Goal: Find specific page/section: Find specific page/section

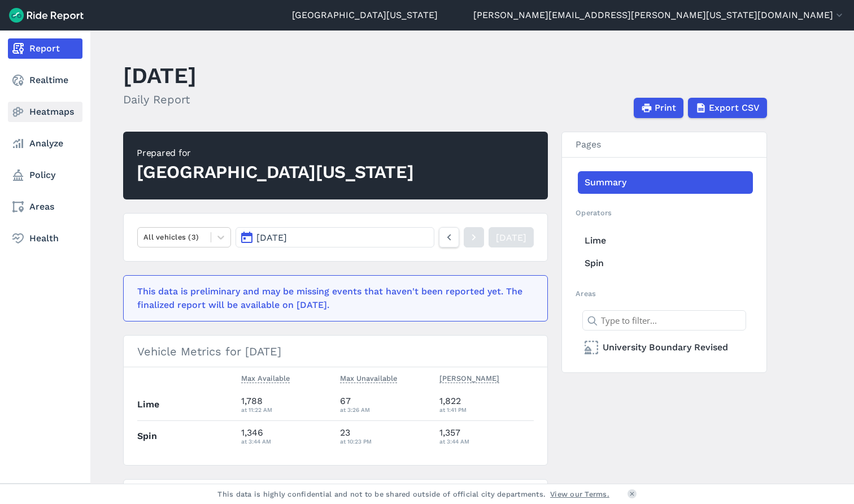
click at [50, 118] on link "Heatmaps" at bounding box center [45, 112] width 75 height 20
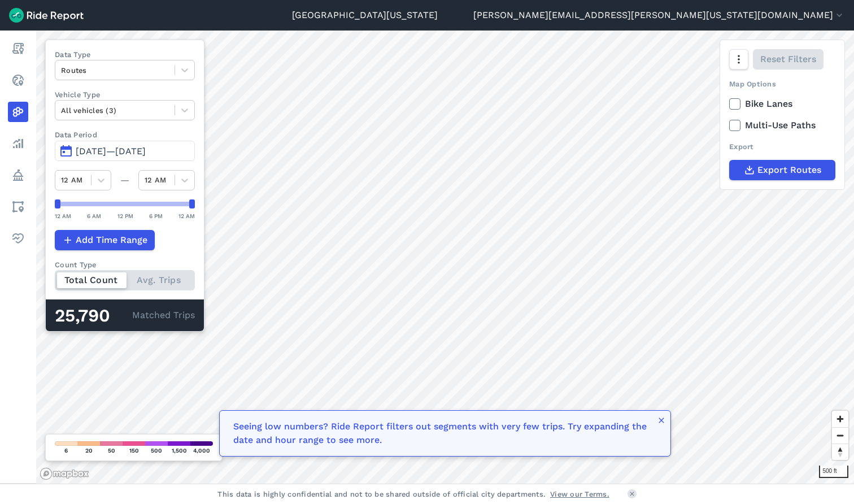
click at [137, 152] on span "[DATE]—[DATE]" at bounding box center [111, 151] width 70 height 11
click at [94, 151] on span "[DATE]—[DATE]" at bounding box center [111, 151] width 70 height 11
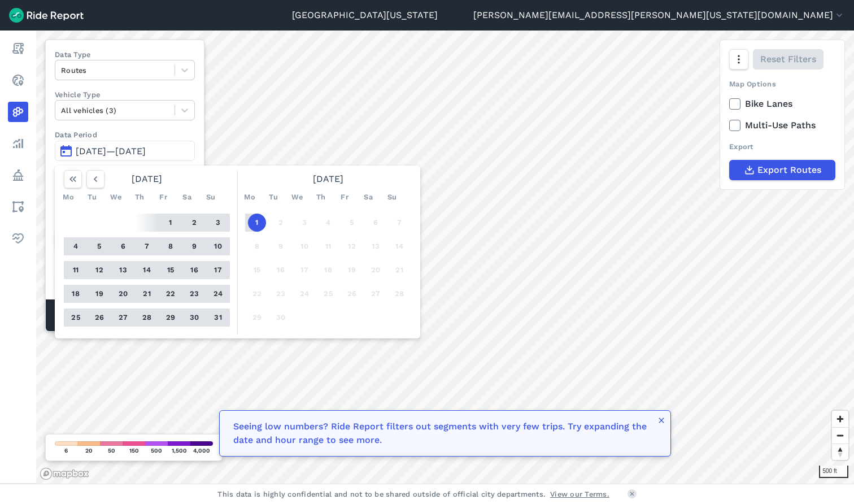
click at [95, 250] on button "5" at bounding box center [99, 246] width 18 height 18
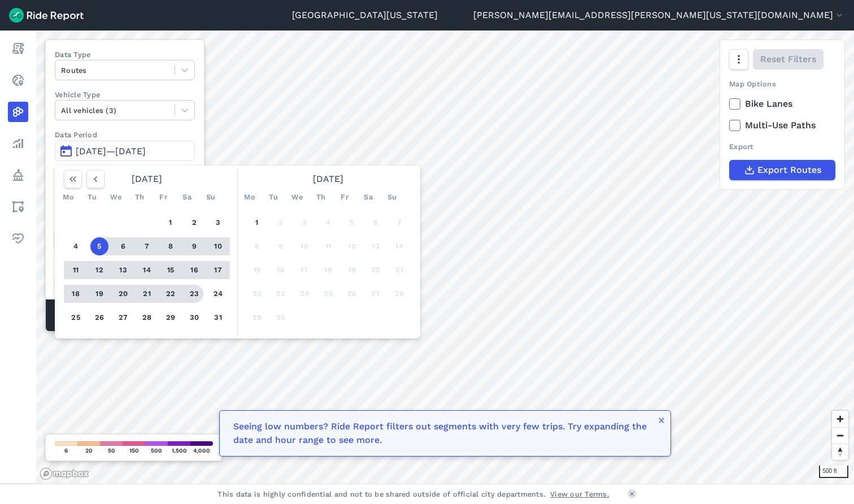
click at [198, 297] on button "23" at bounding box center [194, 294] width 18 height 18
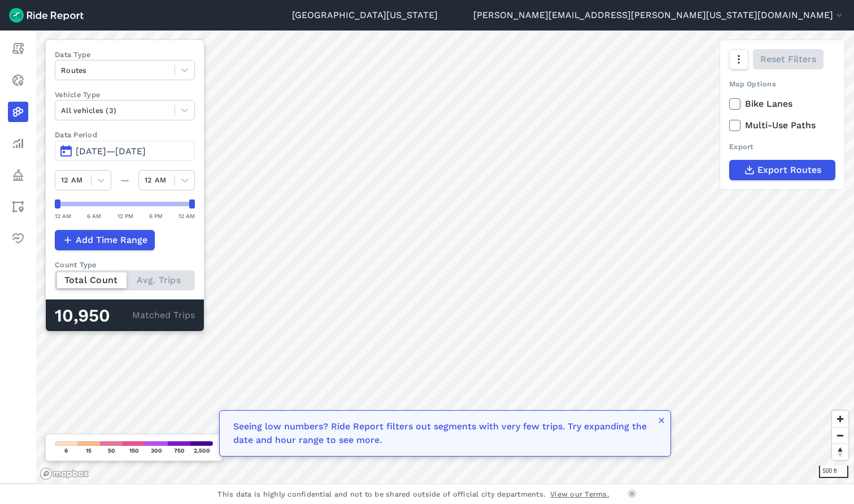
click at [738, 104] on icon at bounding box center [735, 103] width 10 height 11
click at [729, 104] on input "Bike Lanes" at bounding box center [729, 100] width 0 height 7
click at [737, 101] on icon at bounding box center [735, 103] width 10 height 11
click at [729, 101] on input "Bike Lanes" at bounding box center [729, 100] width 0 height 7
click at [737, 101] on icon at bounding box center [735, 103] width 10 height 11
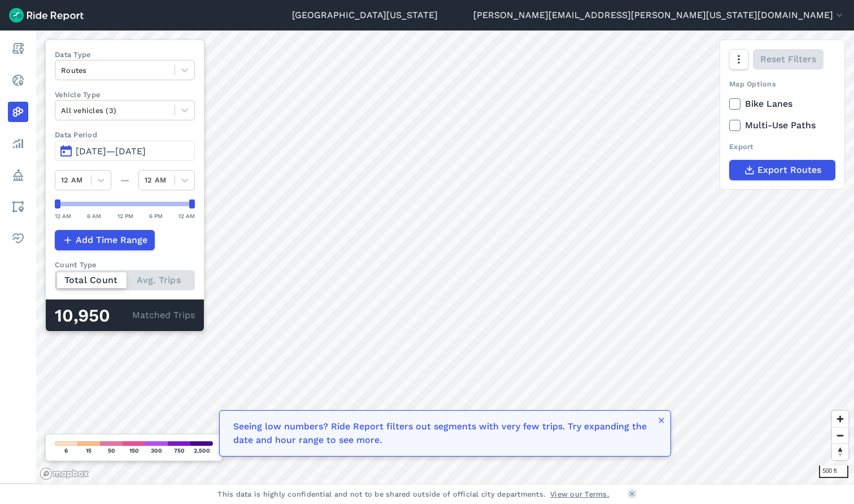
click at [729, 101] on input "Bike Lanes" at bounding box center [729, 100] width 0 height 7
click at [737, 101] on icon at bounding box center [735, 103] width 10 height 11
click at [729, 101] on input "Bike Lanes" at bounding box center [729, 100] width 0 height 7
click at [739, 126] on icon at bounding box center [735, 125] width 10 height 11
click at [729, 126] on input "Multi-Use Paths" at bounding box center [729, 122] width 0 height 7
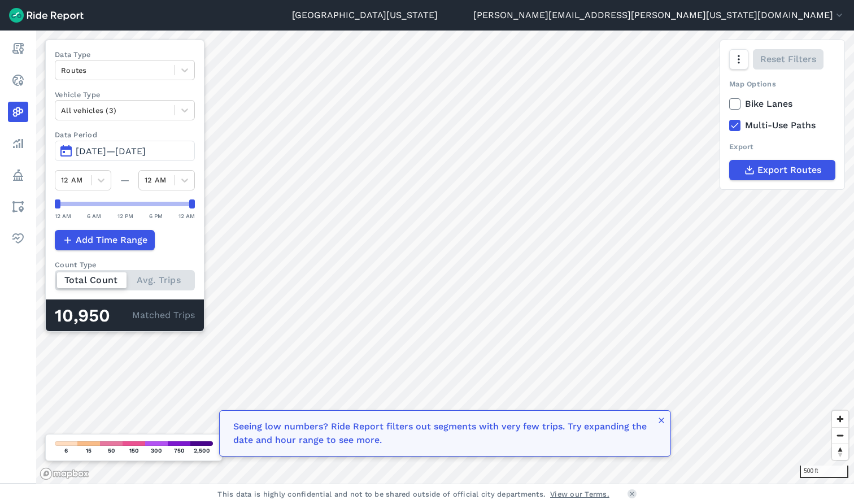
click at [733, 126] on icon at bounding box center [735, 125] width 10 height 11
click at [729, 126] on input "Multi-Use Paths" at bounding box center [729, 122] width 0 height 7
click at [733, 126] on icon at bounding box center [735, 125] width 10 height 11
click at [729, 126] on input "Multi-Use Paths" at bounding box center [729, 122] width 0 height 7
click at [733, 126] on icon at bounding box center [735, 125] width 10 height 11
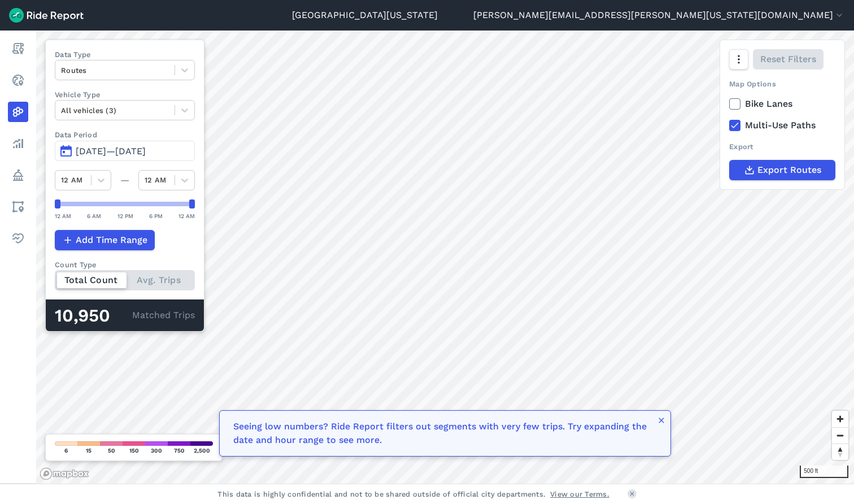
click at [729, 126] on input "Multi-Use Paths" at bounding box center [729, 122] width 0 height 7
